Goal: Task Accomplishment & Management: Use online tool/utility

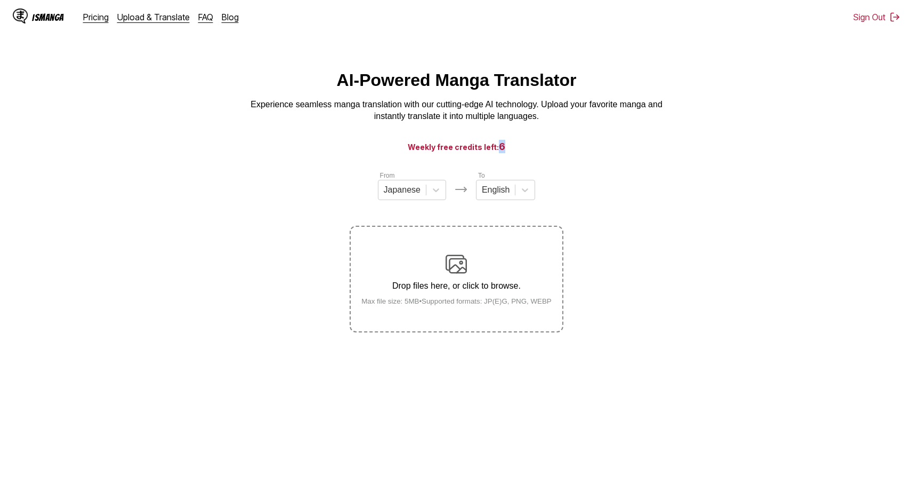
drag, startPoint x: 501, startPoint y: 150, endPoint x: 559, endPoint y: 149, distance: 58.7
click at [557, 149] on h3 "Weekly free credits left: 6" at bounding box center [457, 146] width 862 height 13
click at [508, 146] on h3 "Weekly free credits left: 6" at bounding box center [457, 146] width 862 height 13
click at [167, 188] on section "From Japanese To English Drop files here, or click to browse. Max file size: 5M…" at bounding box center [457, 251] width 896 height 162
click at [167, 187] on section "From Japanese To English Drop files here, or click to browse. Max file size: 5M…" at bounding box center [457, 251] width 896 height 162
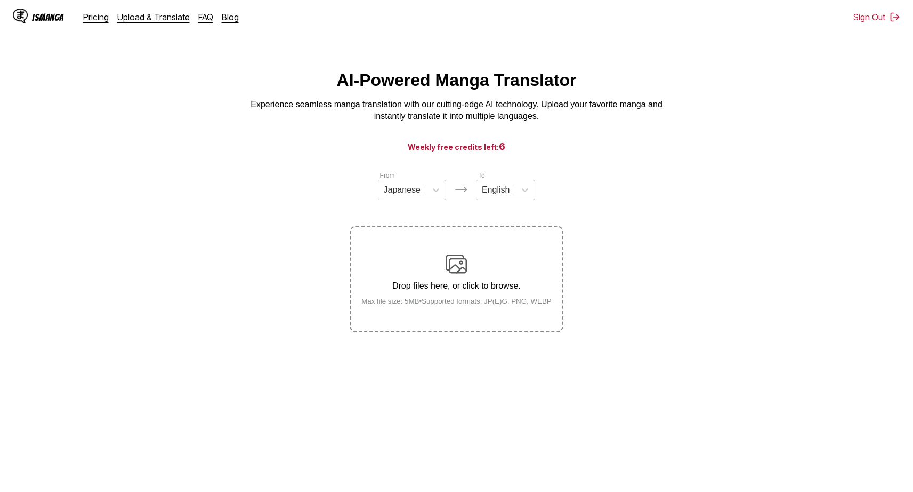
click at [348, 61] on html "IsManga Pricing Upload & Translate FAQ Blog Sign Out Pricing Upload & Translate…" at bounding box center [456, 306] width 913 height 612
